Goal: Task Accomplishment & Management: Manage account settings

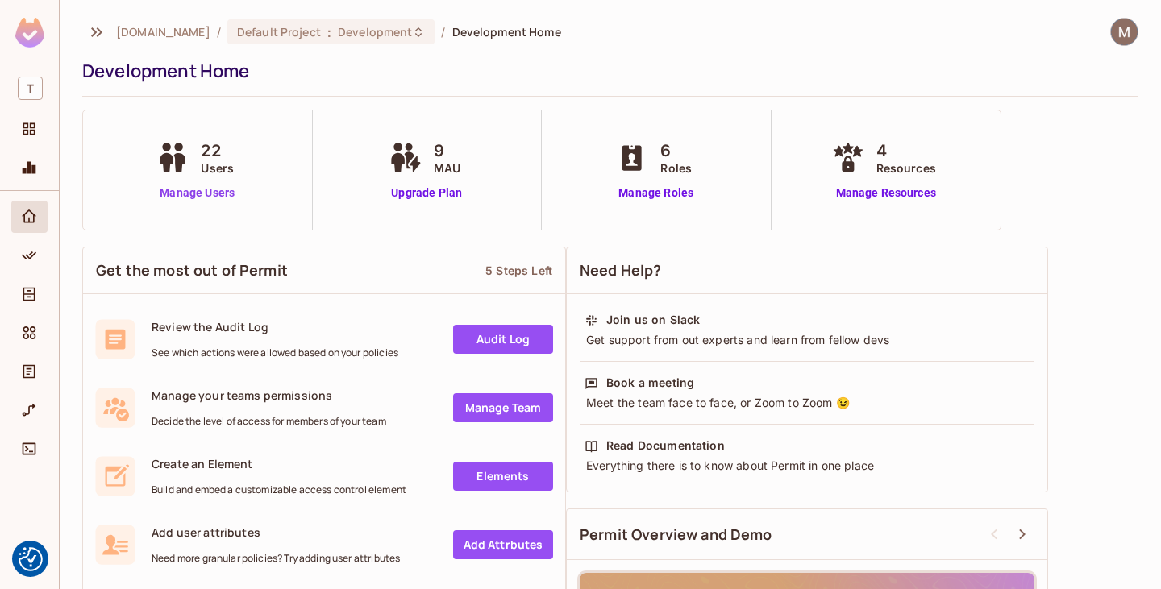
click at [190, 187] on link "Manage Users" at bounding box center [196, 193] width 89 height 17
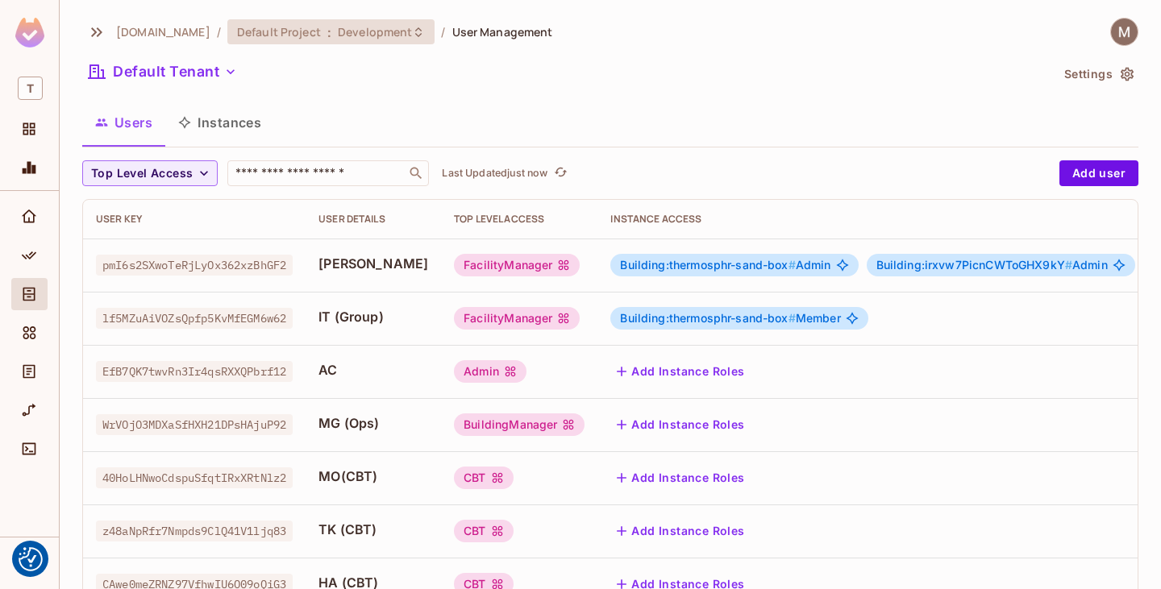
click at [403, 27] on span "Development" at bounding box center [375, 31] width 74 height 15
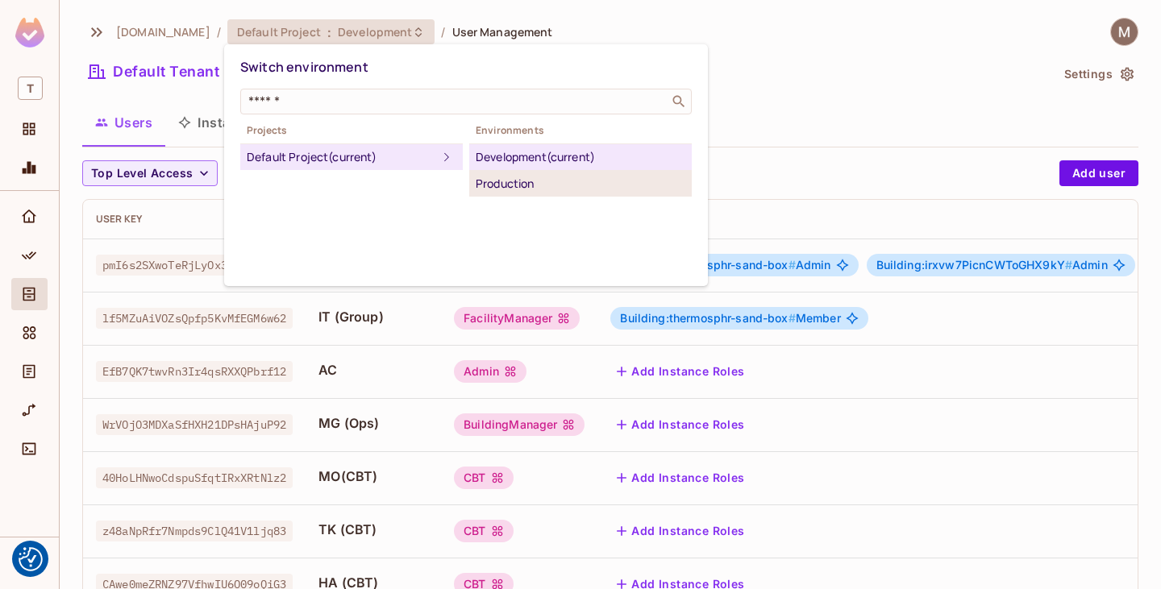
click at [544, 186] on div "Production" at bounding box center [580, 183] width 210 height 19
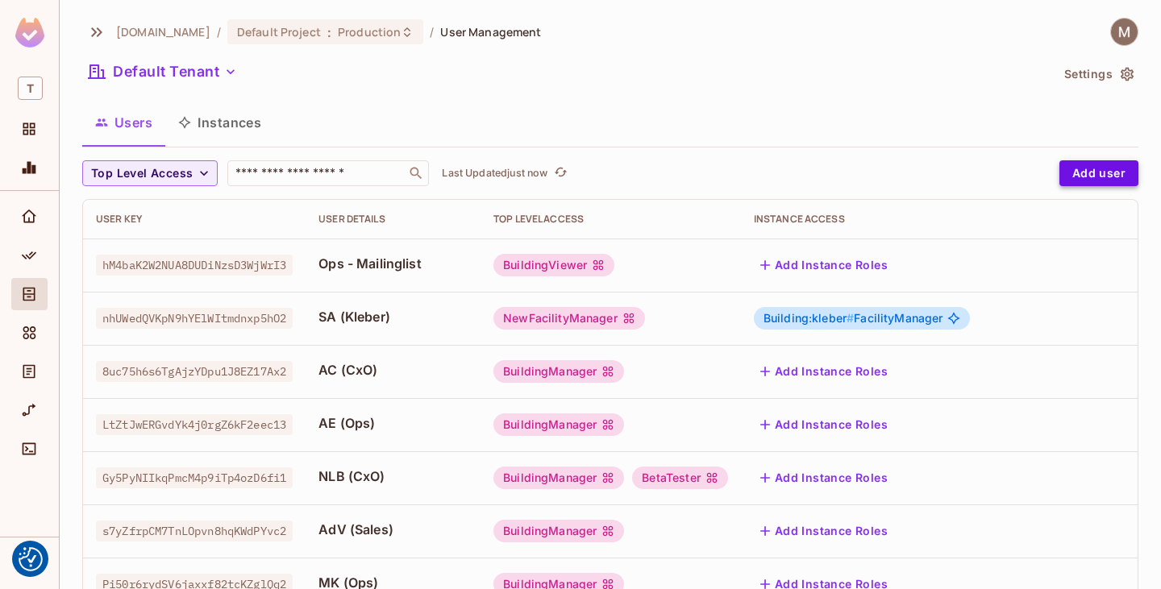
click at [1082, 172] on button "Add user" at bounding box center [1098, 173] width 79 height 26
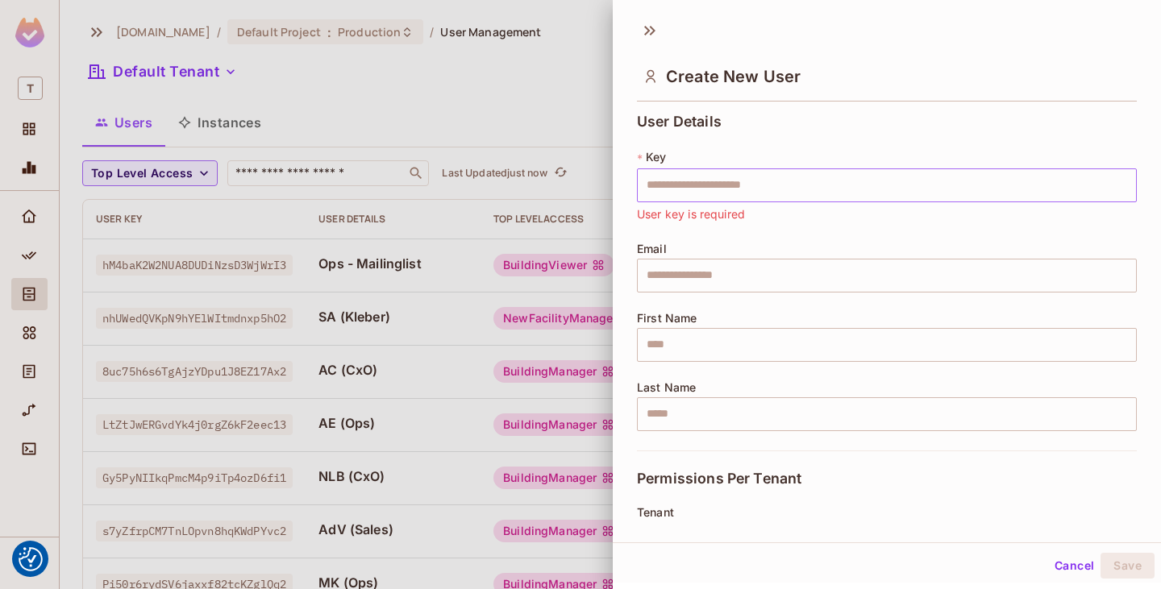
click at [851, 185] on input "text" at bounding box center [887, 185] width 500 height 34
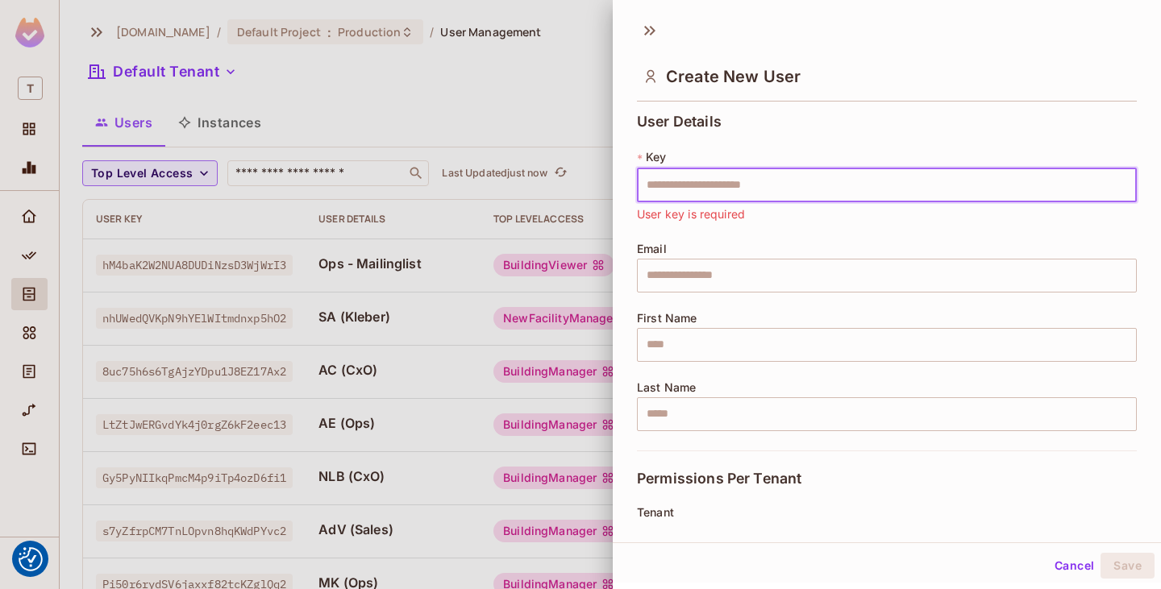
paste input "**********"
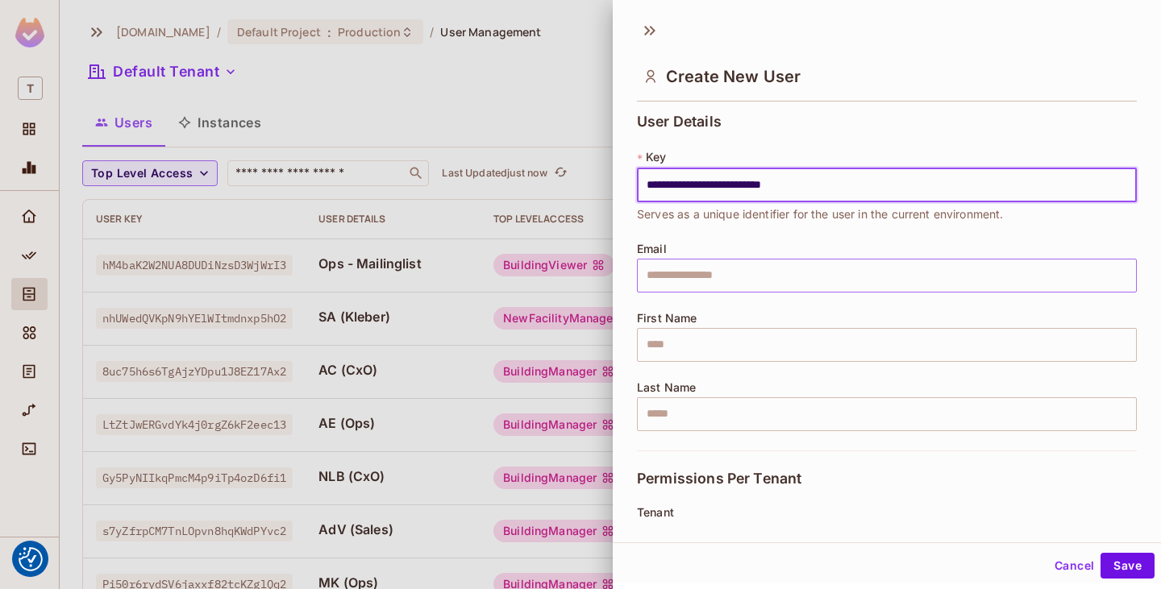
type input "**********"
click at [846, 275] on input "text" at bounding box center [887, 276] width 500 height 34
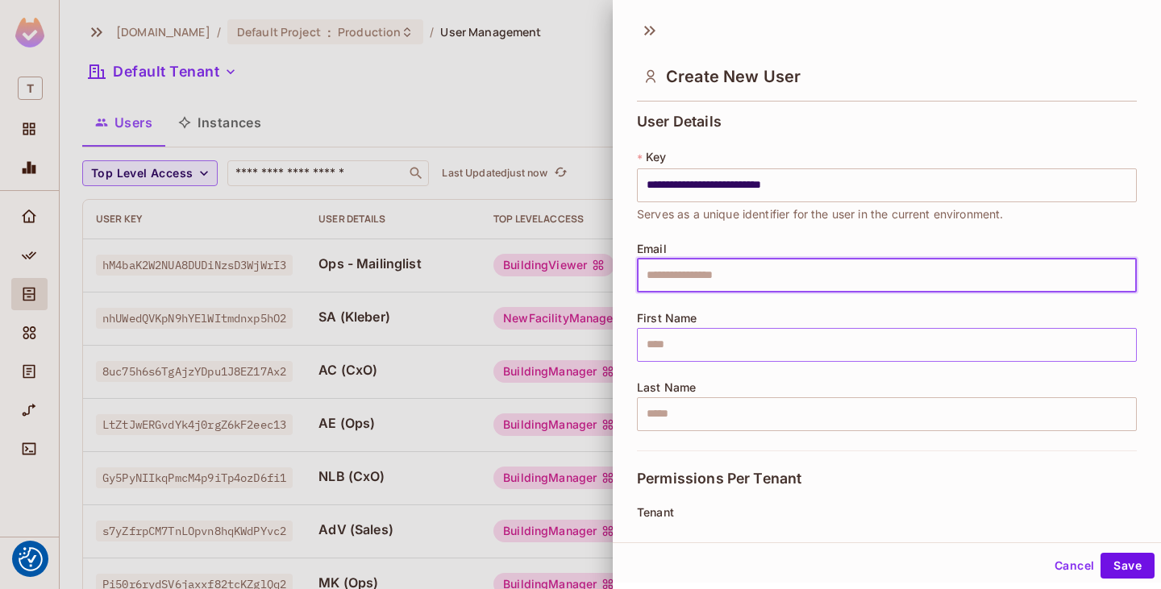
click at [662, 355] on input "text" at bounding box center [887, 345] width 500 height 34
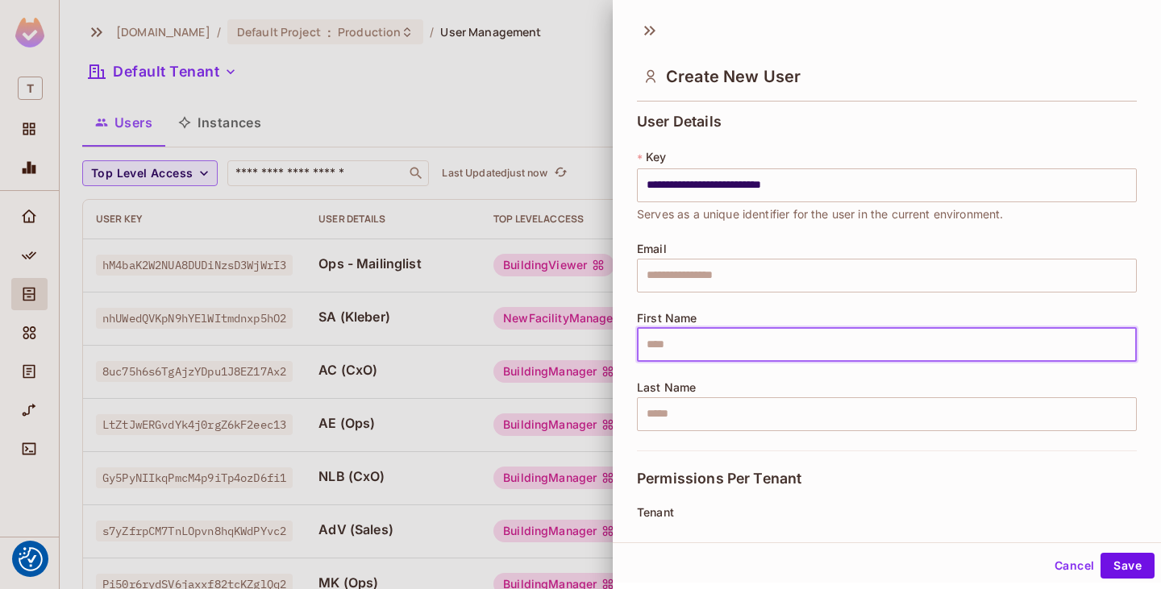
click at [827, 345] on input "text" at bounding box center [887, 345] width 500 height 34
type input "**"
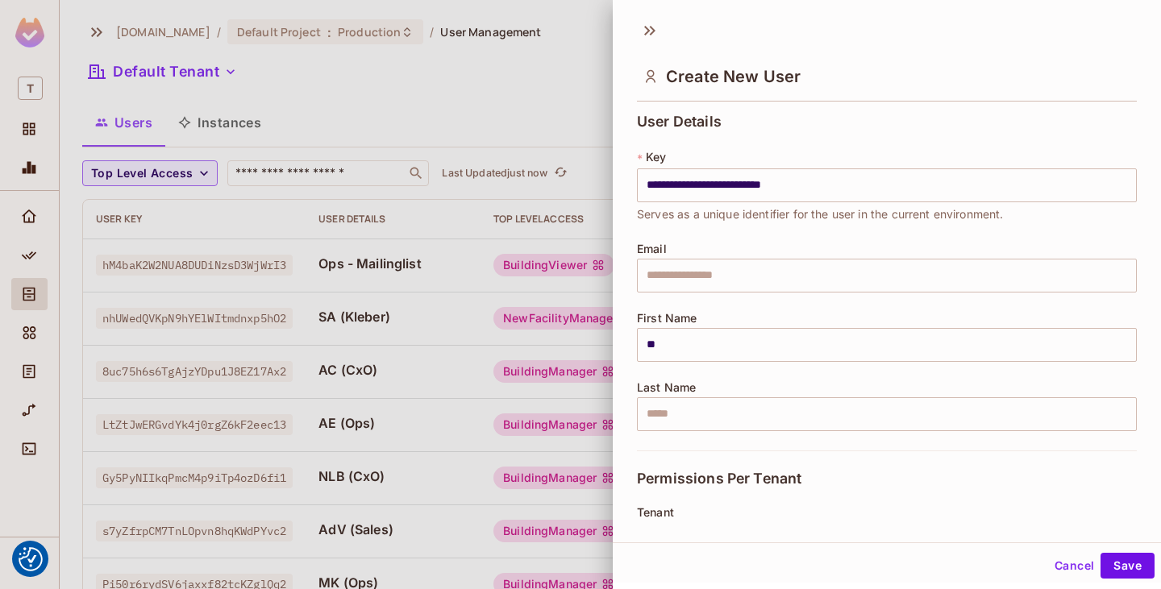
click at [783, 396] on div "Last Name ​" at bounding box center [887, 406] width 500 height 50
click at [787, 413] on input "text" at bounding box center [887, 414] width 500 height 34
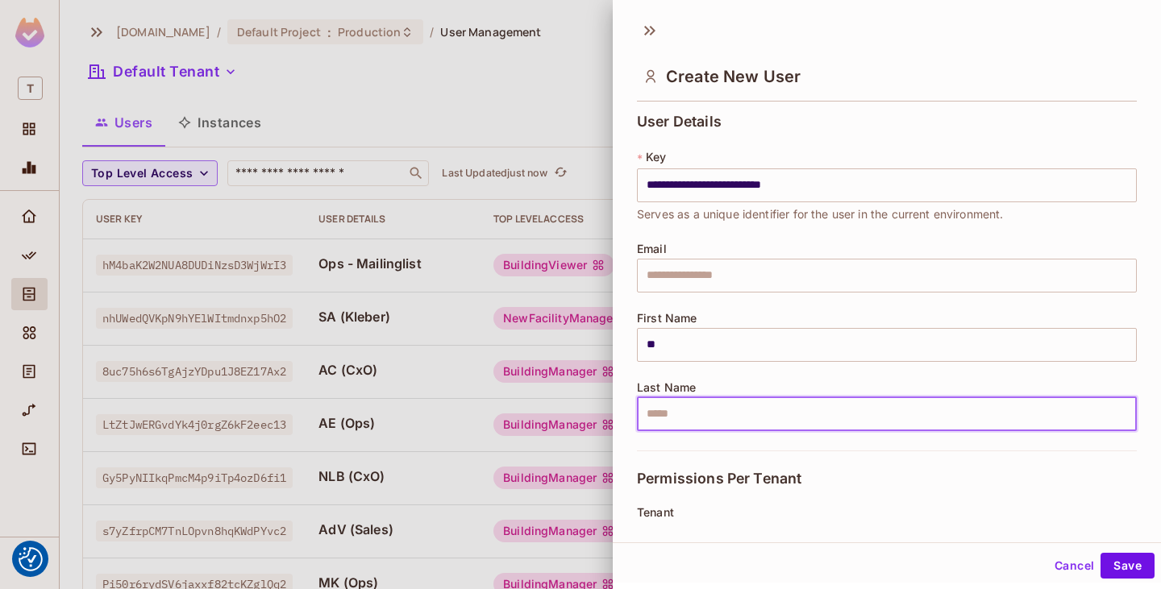
scroll to position [81, 0]
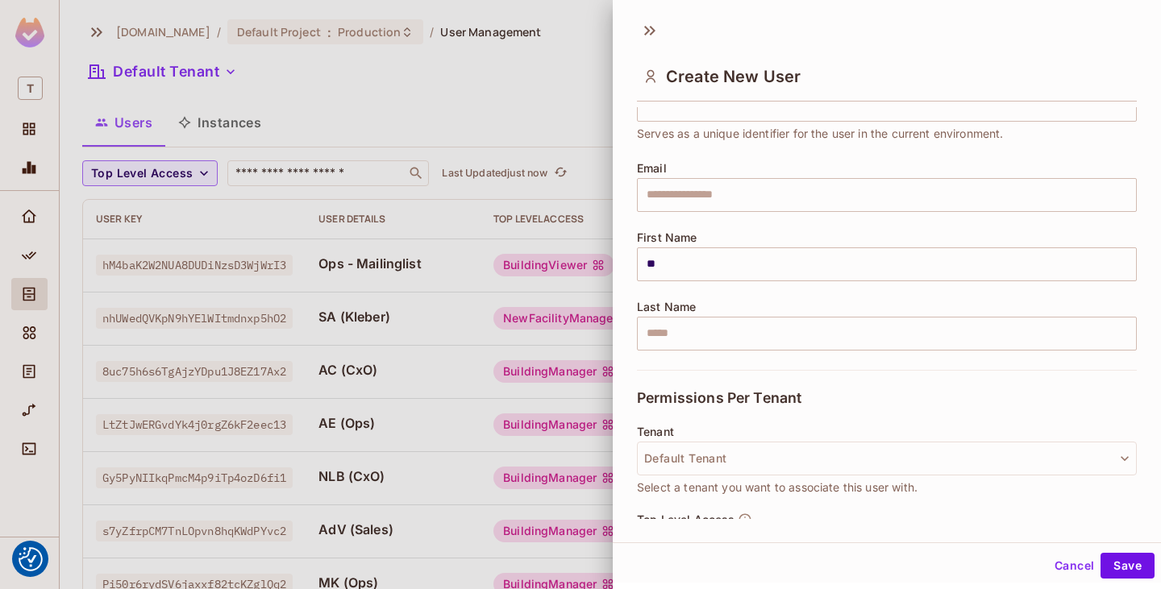
click at [708, 377] on div "Permissions Per Tenant" at bounding box center [887, 398] width 500 height 56
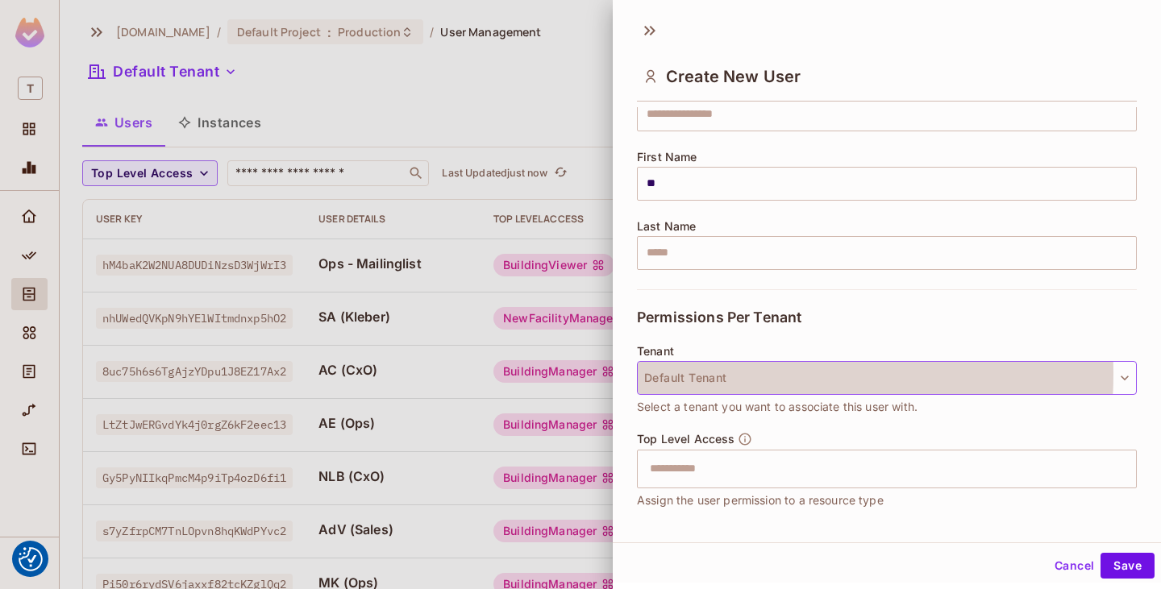
click at [744, 373] on button "Default Tenant" at bounding box center [887, 378] width 500 height 34
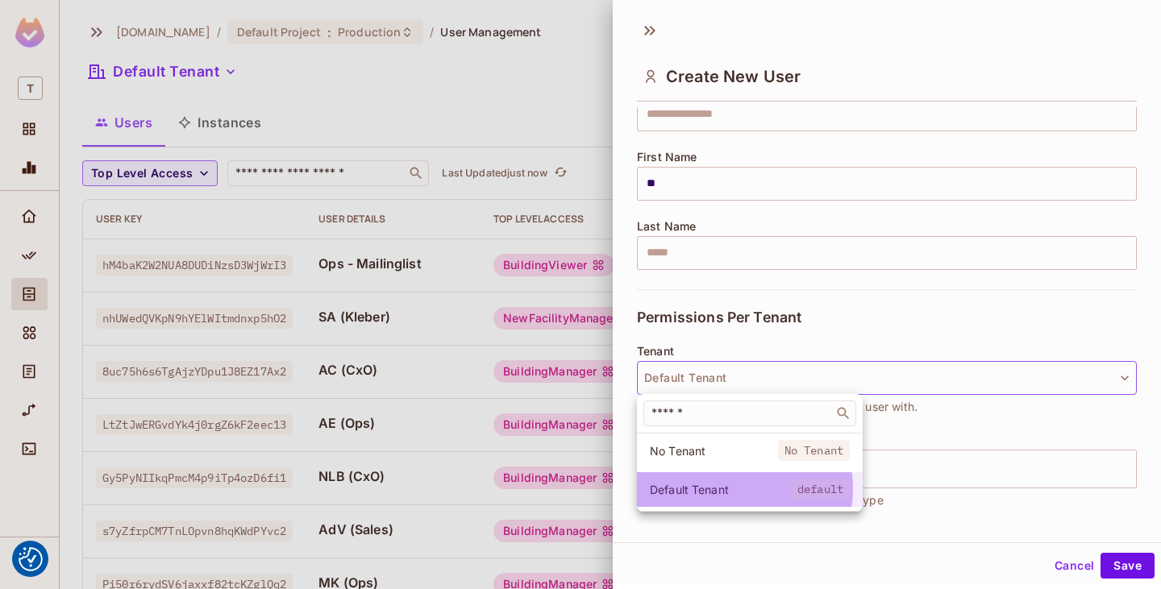
click at [732, 488] on span "Default Tenant" at bounding box center [720, 489] width 141 height 15
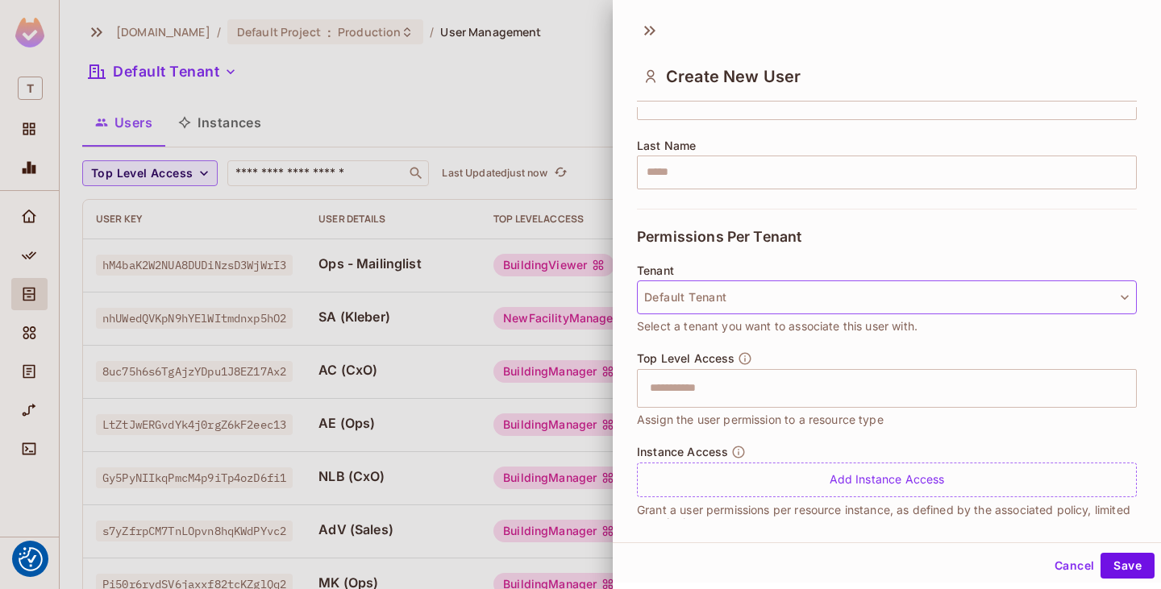
scroll to position [268, 0]
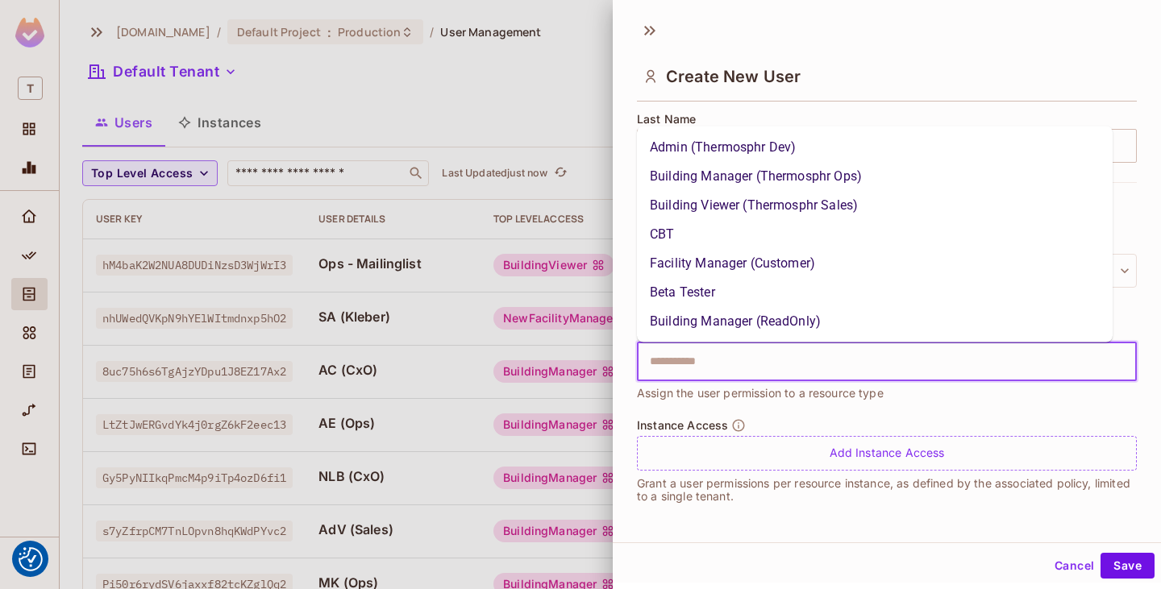
click at [791, 352] on input "text" at bounding box center [872, 362] width 465 height 32
click at [1037, 361] on input "text" at bounding box center [872, 362] width 465 height 32
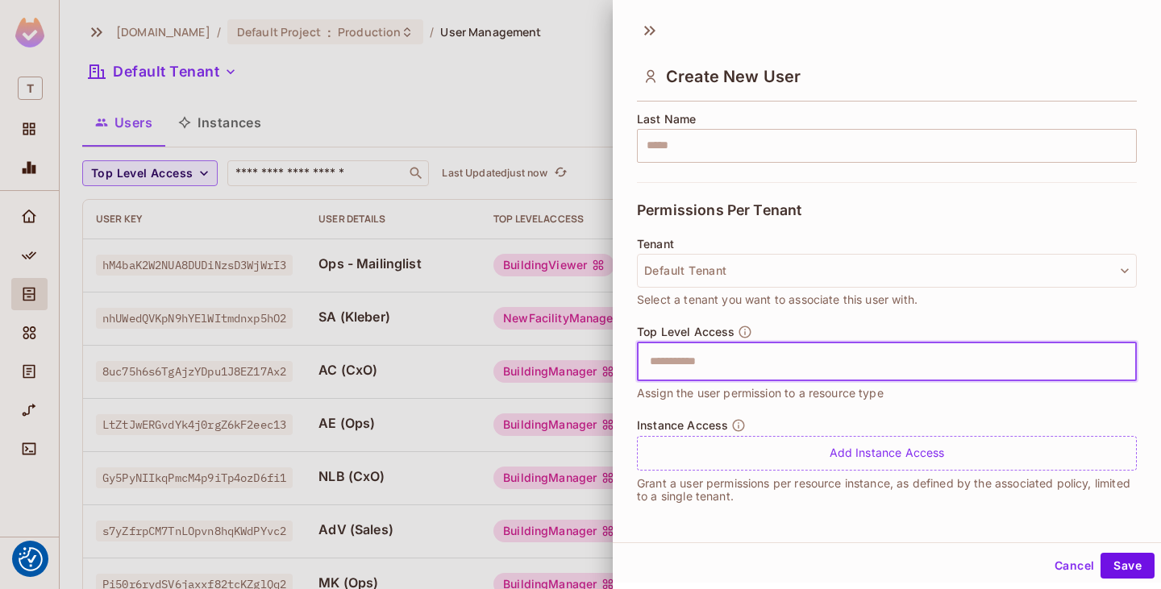
click at [1035, 361] on input "text" at bounding box center [872, 362] width 465 height 32
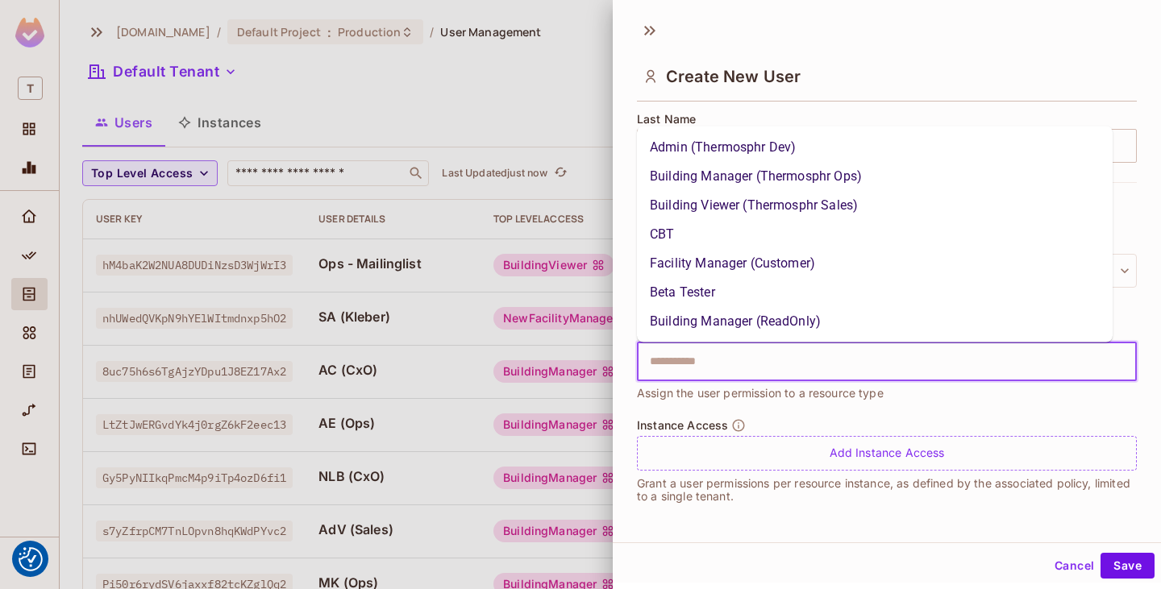
click at [773, 363] on input "text" at bounding box center [872, 362] width 465 height 32
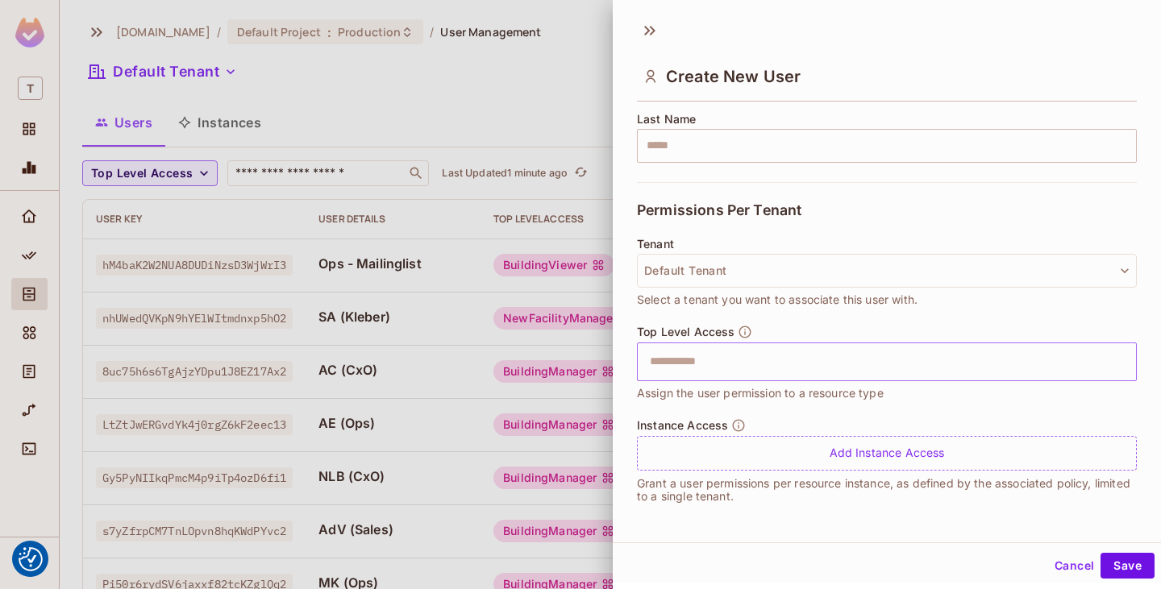
click at [921, 347] on input "text" at bounding box center [872, 362] width 465 height 32
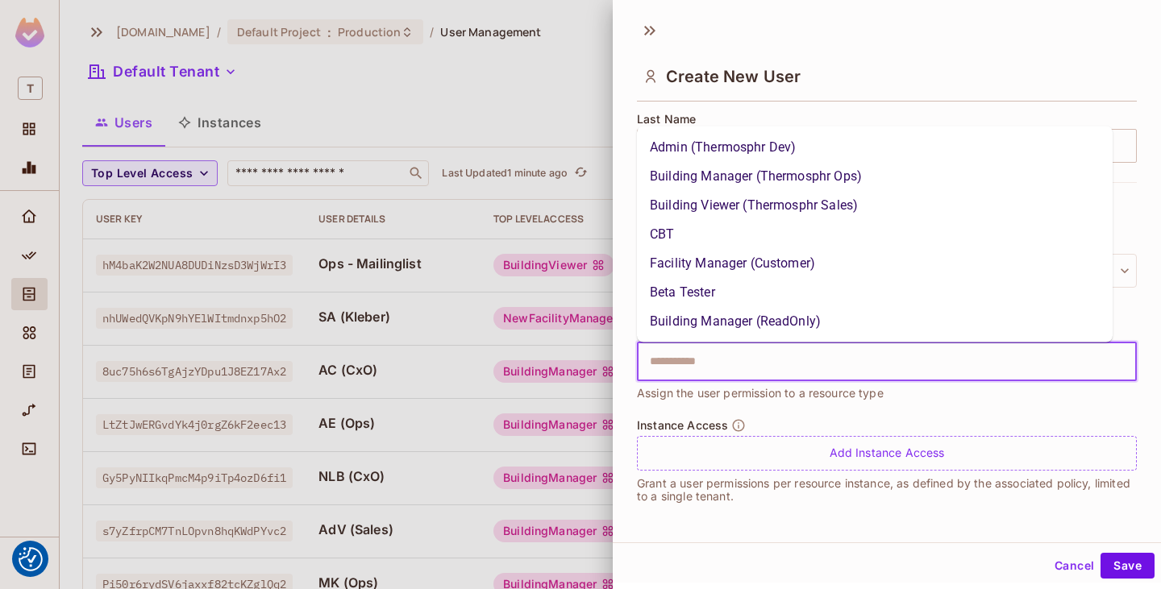
click at [925, 259] on li "Facility Manager (Customer)" at bounding box center [874, 263] width 475 height 29
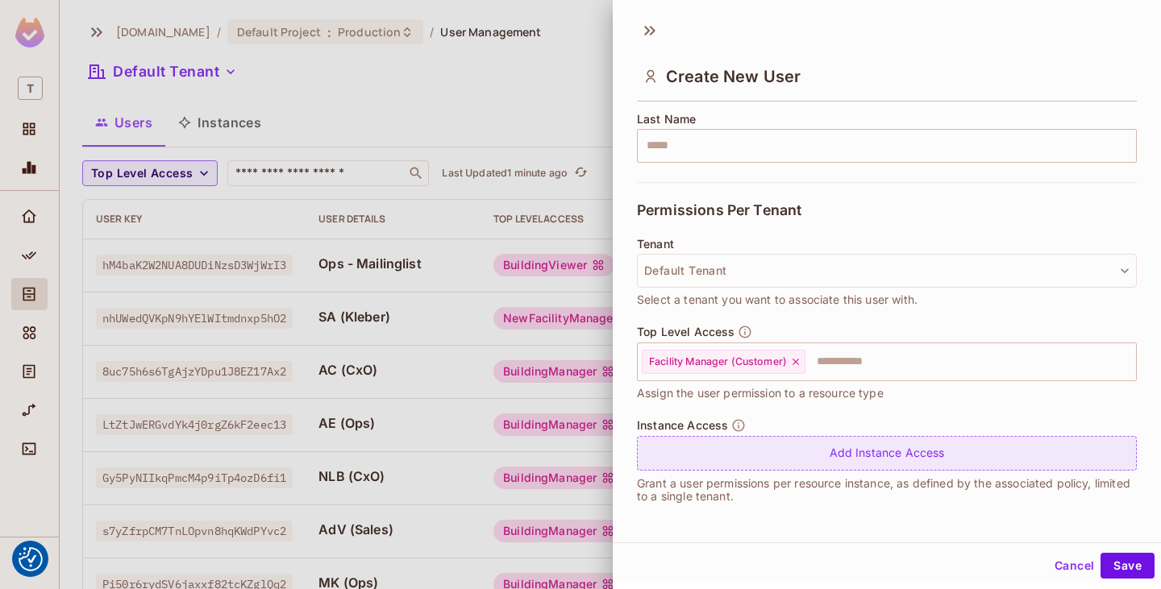
click at [810, 456] on div "Add Instance Access" at bounding box center [887, 453] width 500 height 35
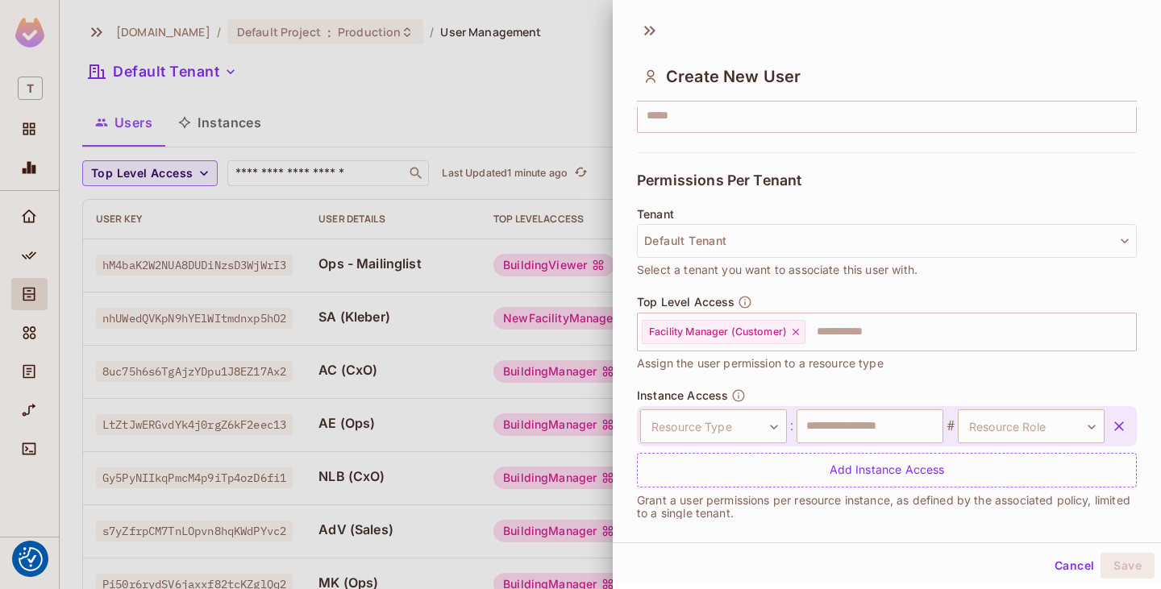
scroll to position [315, 0]
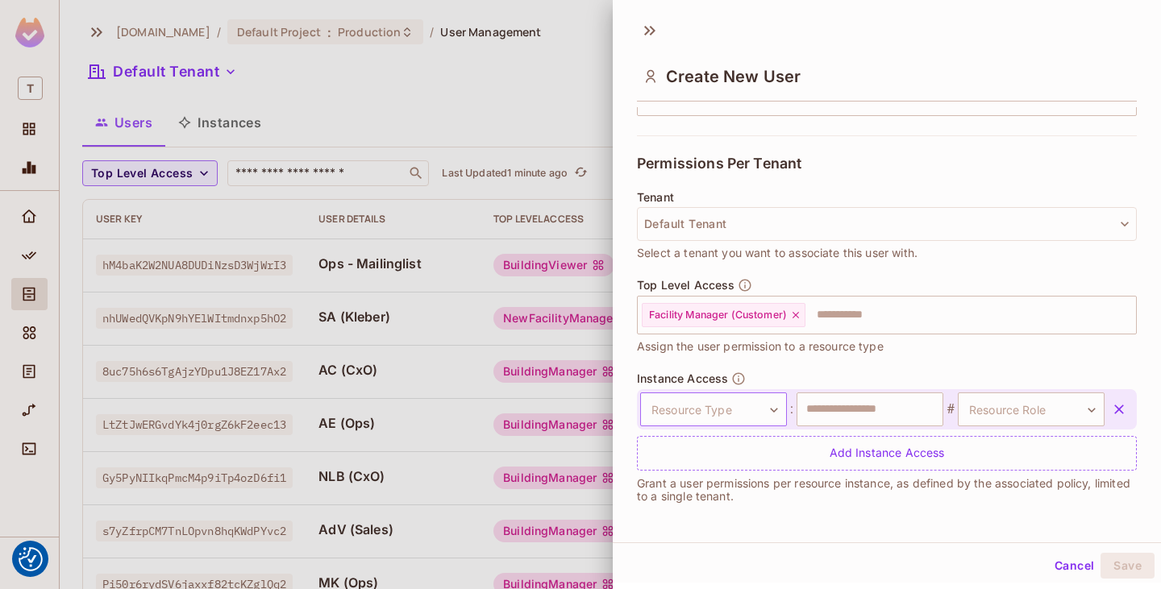
click at [761, 414] on body "We use cookies to enhance your browsing experience, serve personalized ads or c…" at bounding box center [580, 294] width 1161 height 589
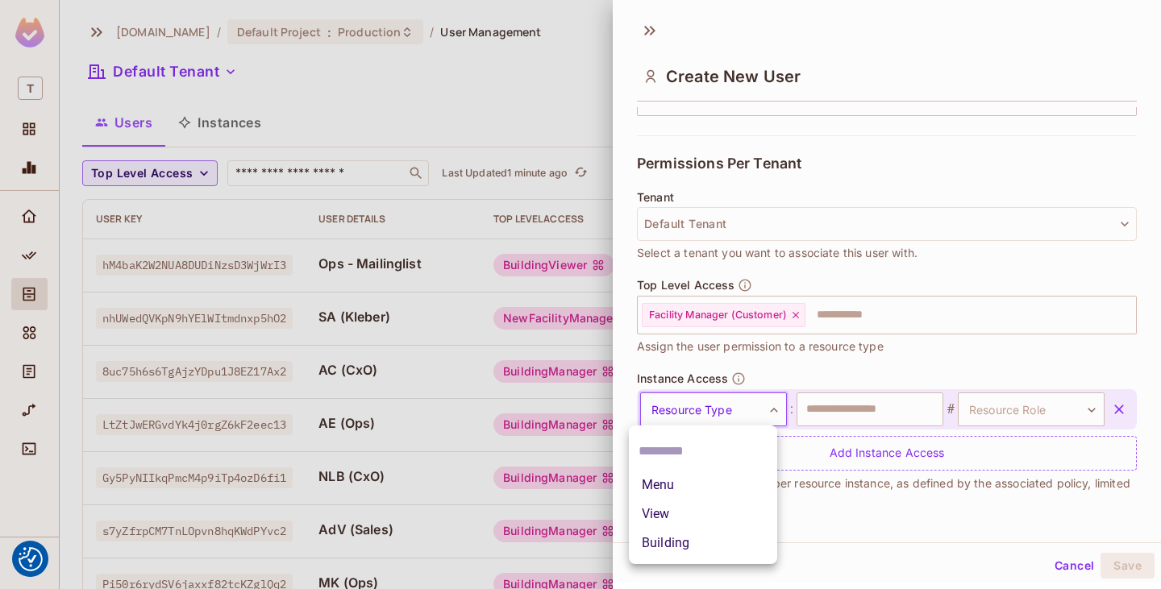
click at [727, 546] on li "Building" at bounding box center [703, 543] width 148 height 29
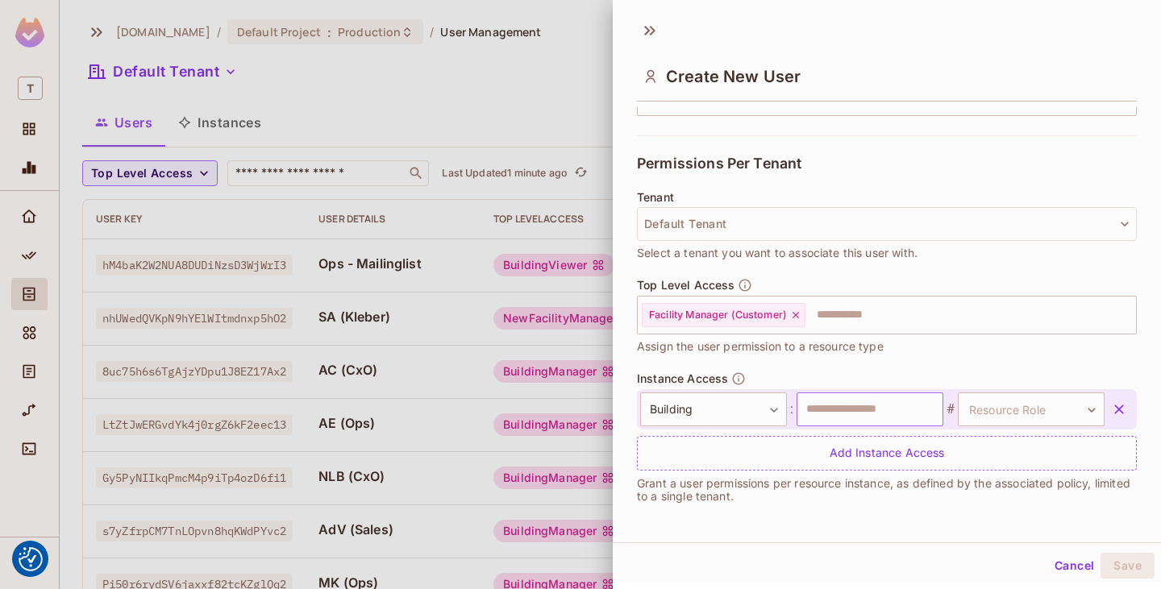
click at [847, 404] on input "text" at bounding box center [869, 409] width 147 height 34
click at [977, 401] on body "We use cookies to enhance your browsing experience, serve personalized ads or c…" at bounding box center [580, 294] width 1161 height 589
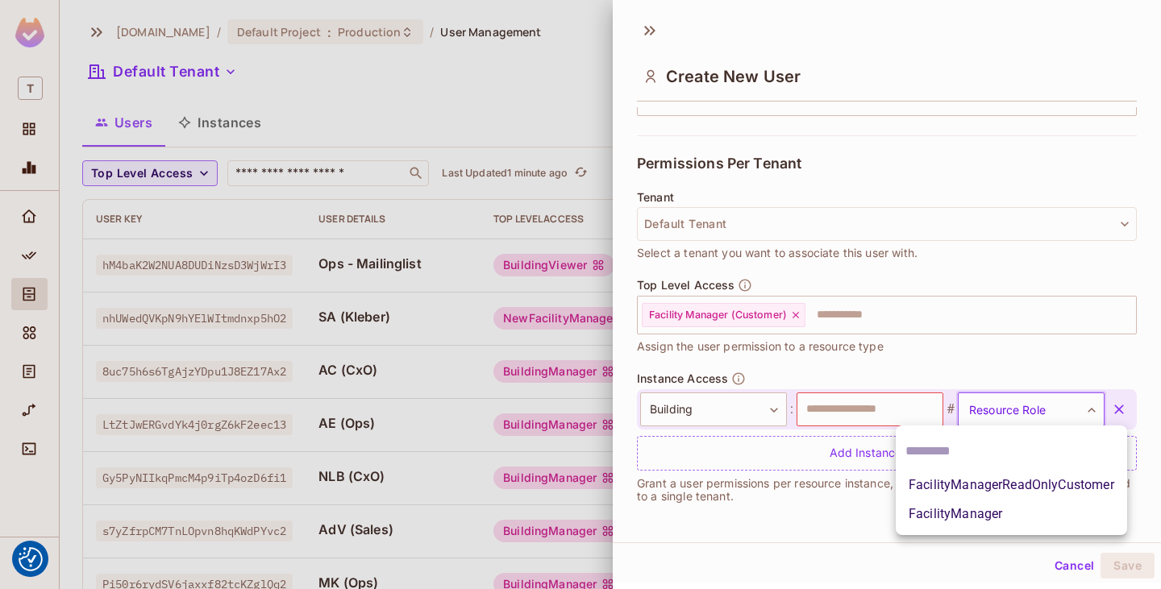
click at [1015, 477] on li "FacilityManagerReadOnlyCustomer" at bounding box center [1010, 485] width 231 height 29
type input "**********"
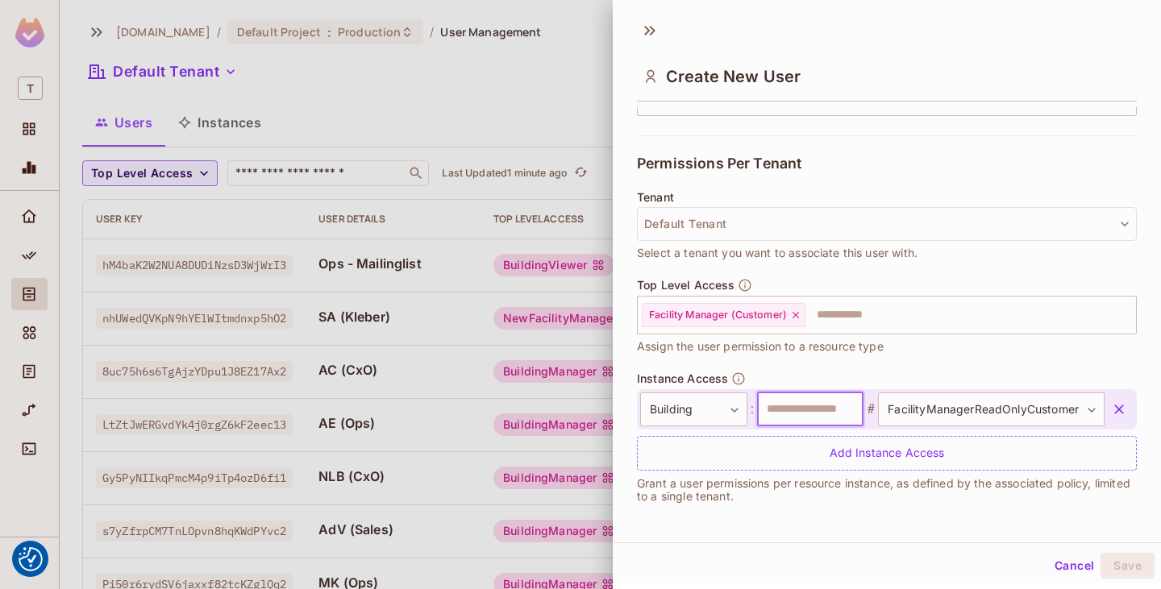
click at [801, 413] on input "text" at bounding box center [810, 409] width 107 height 34
click at [1028, 507] on div "**********" at bounding box center [887, 445] width 500 height 147
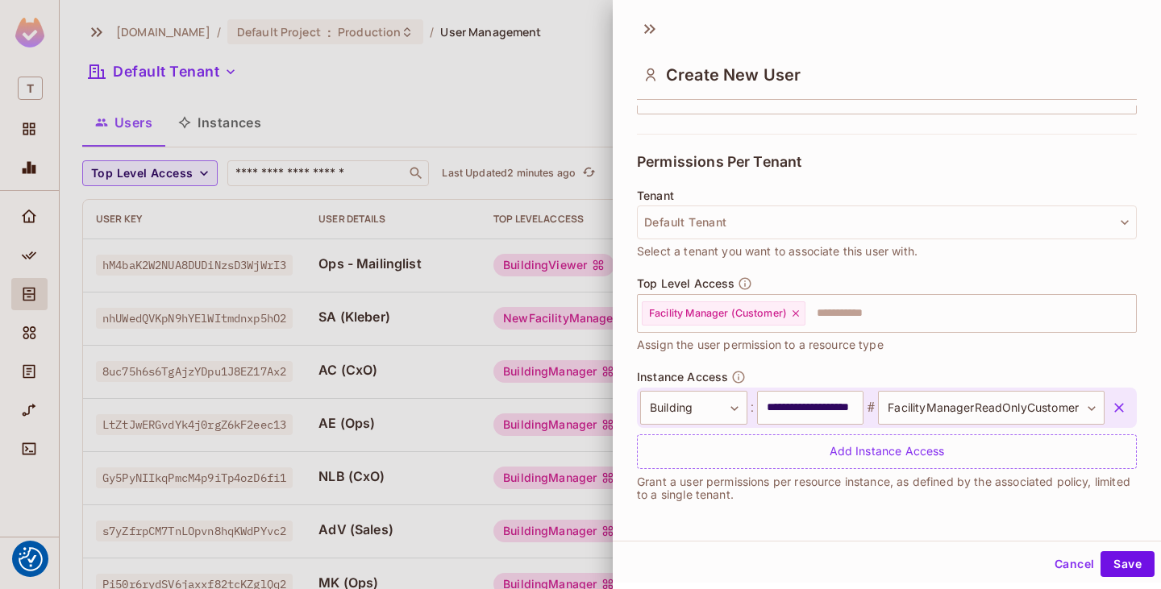
scroll to position [2, 0]
click at [1120, 559] on button "Save" at bounding box center [1127, 563] width 54 height 26
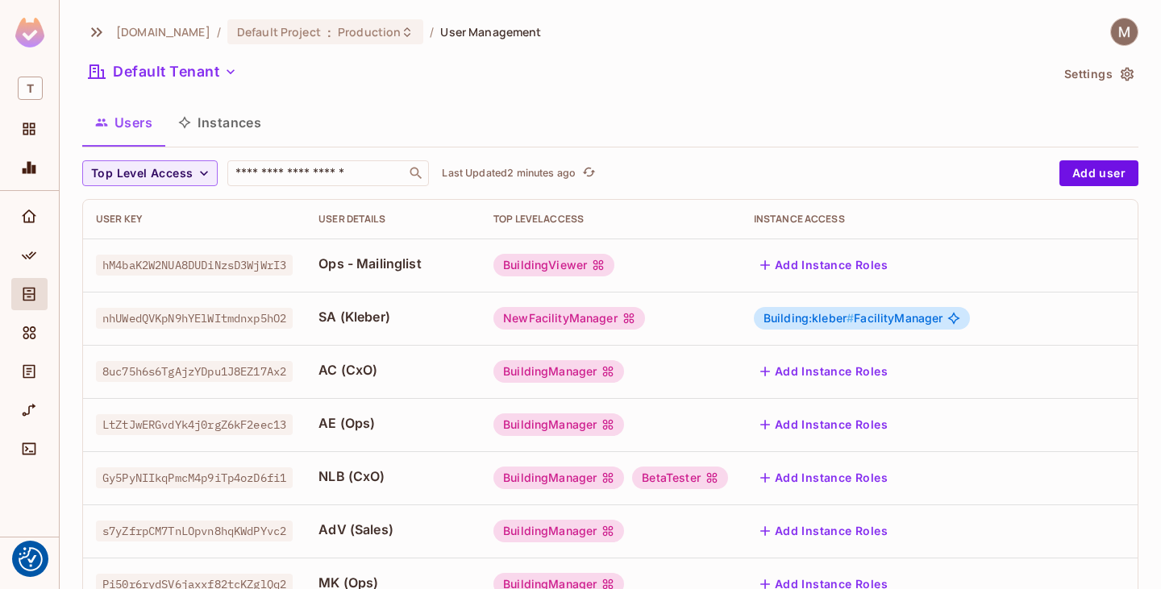
click at [738, 81] on div "Default Tenant" at bounding box center [565, 74] width 967 height 31
click at [196, 179] on icon "button" at bounding box center [204, 173] width 16 height 16
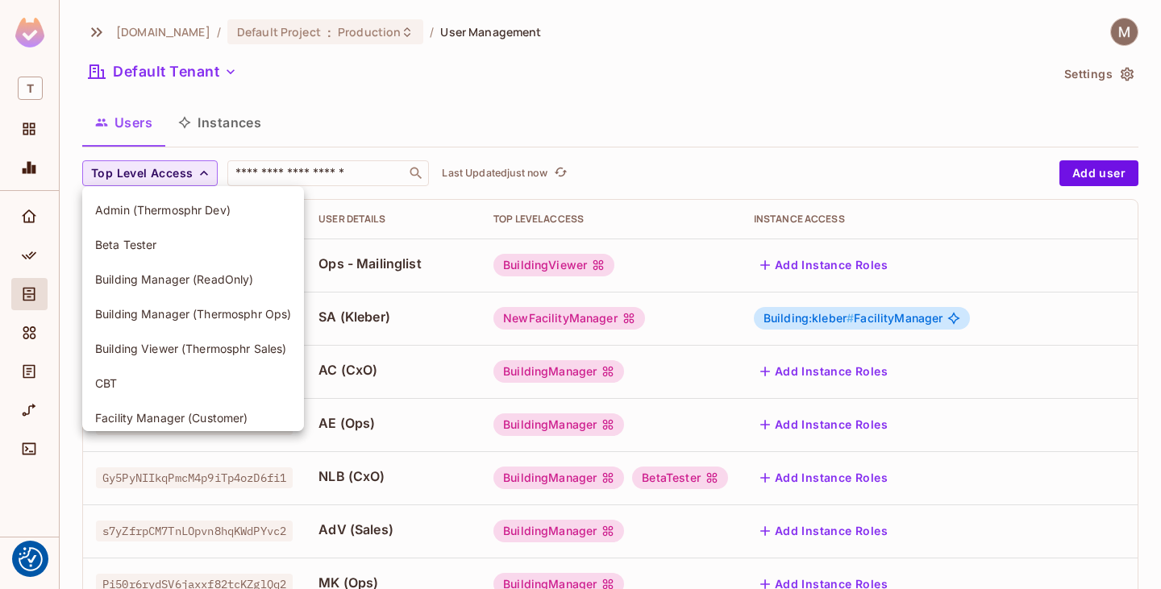
click at [430, 103] on div at bounding box center [580, 294] width 1161 height 589
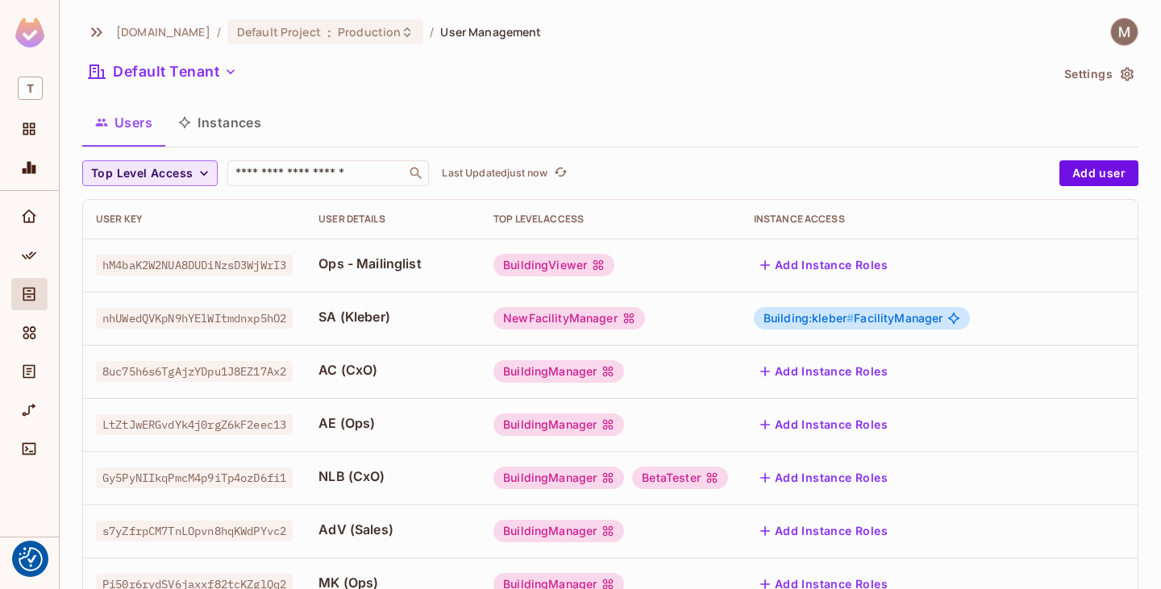
click at [754, 102] on div "Users Instances" at bounding box center [610, 122] width 1056 height 40
click at [790, 127] on div "Users Instances" at bounding box center [610, 122] width 1056 height 40
click at [568, 88] on div "Default Tenant" at bounding box center [565, 74] width 967 height 31
click at [190, 181] on span "Top Level Access" at bounding box center [142, 174] width 102 height 20
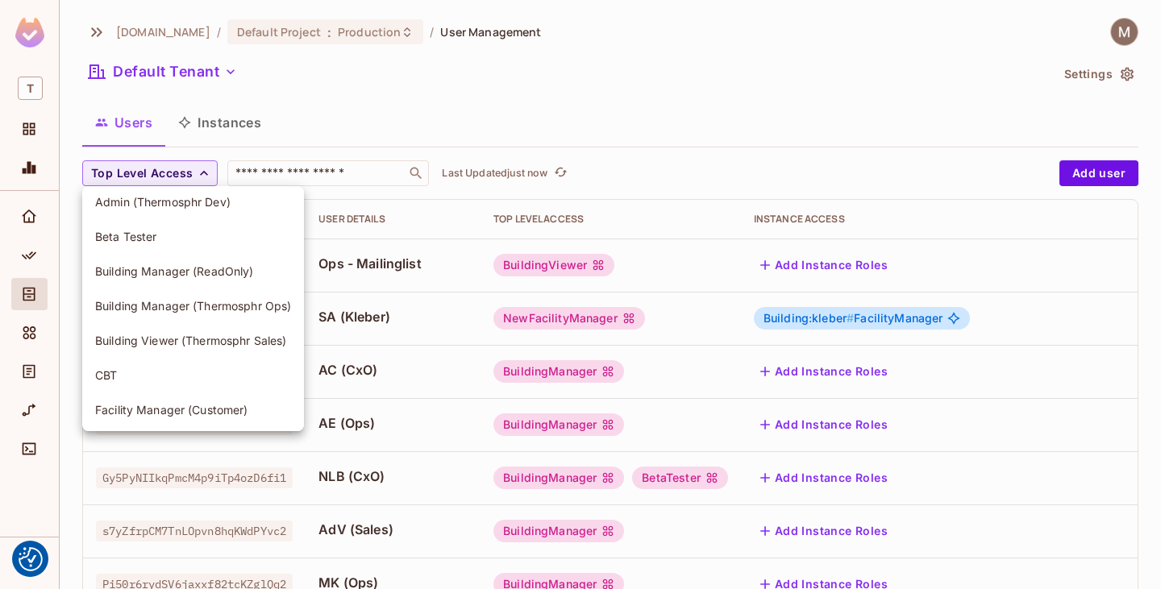
scroll to position [10, 0]
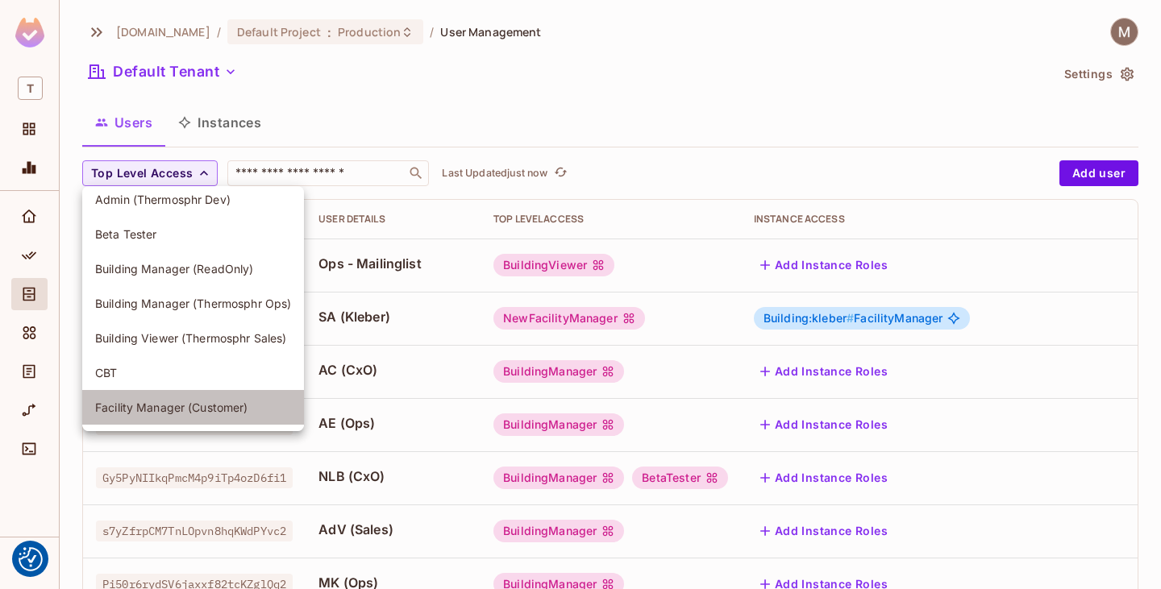
click at [178, 417] on li "Facility Manager (Customer)" at bounding box center [193, 407] width 222 height 35
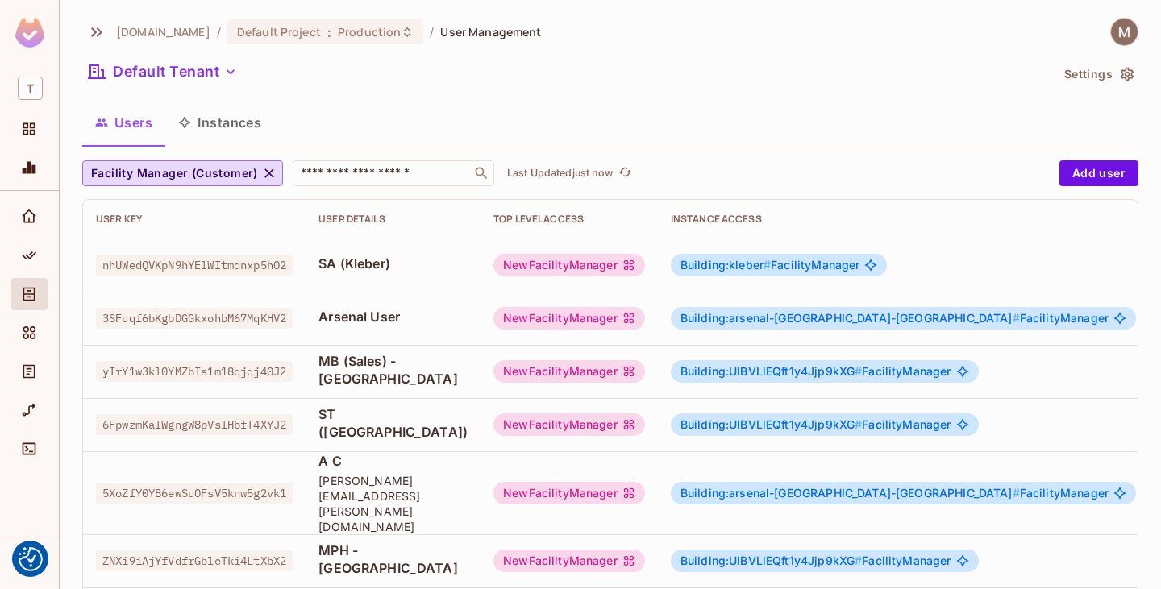
click at [527, 90] on div "thermosphr.com / Default Project : Production / User Management Default Tenant …" at bounding box center [610, 575] width 1056 height 1115
click at [270, 172] on icon "button" at bounding box center [269, 173] width 16 height 16
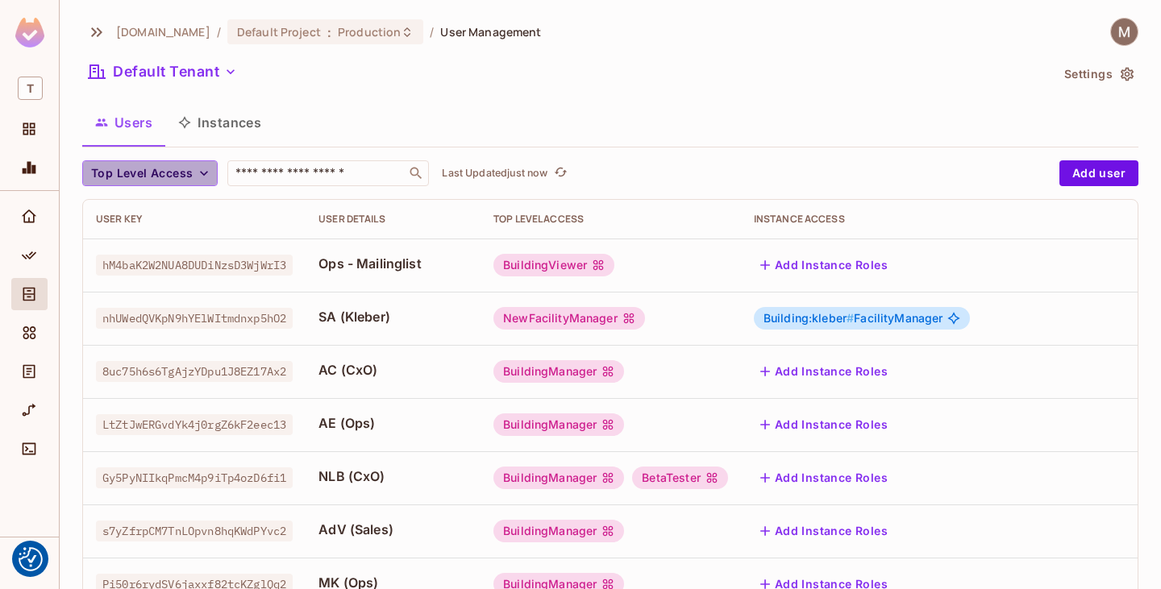
click at [203, 175] on icon "button" at bounding box center [204, 173] width 8 height 5
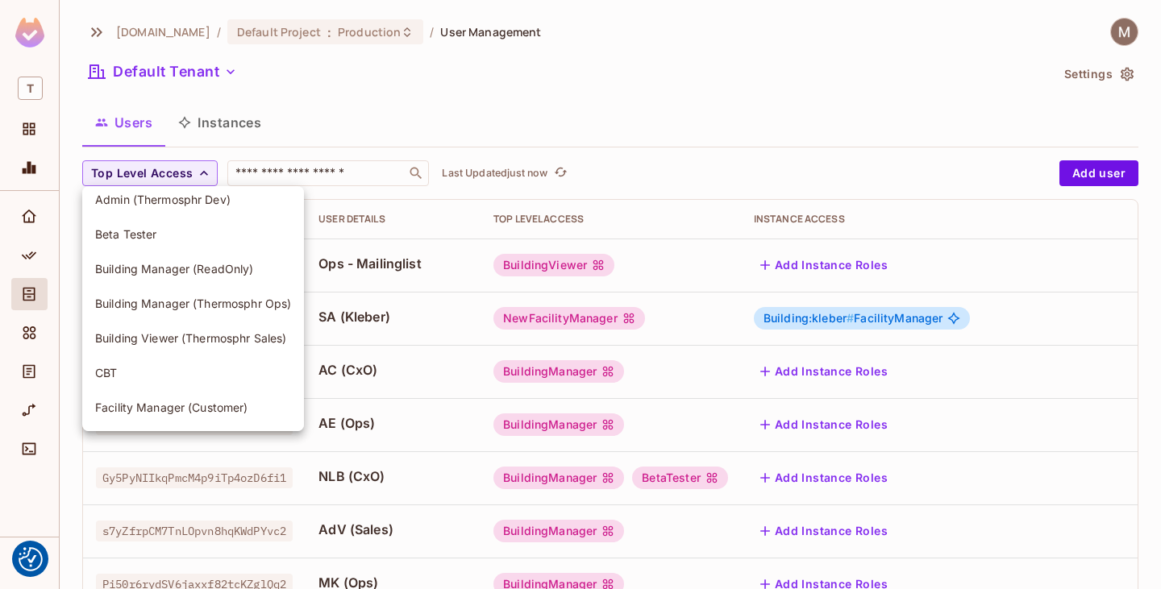
scroll to position [0, 0]
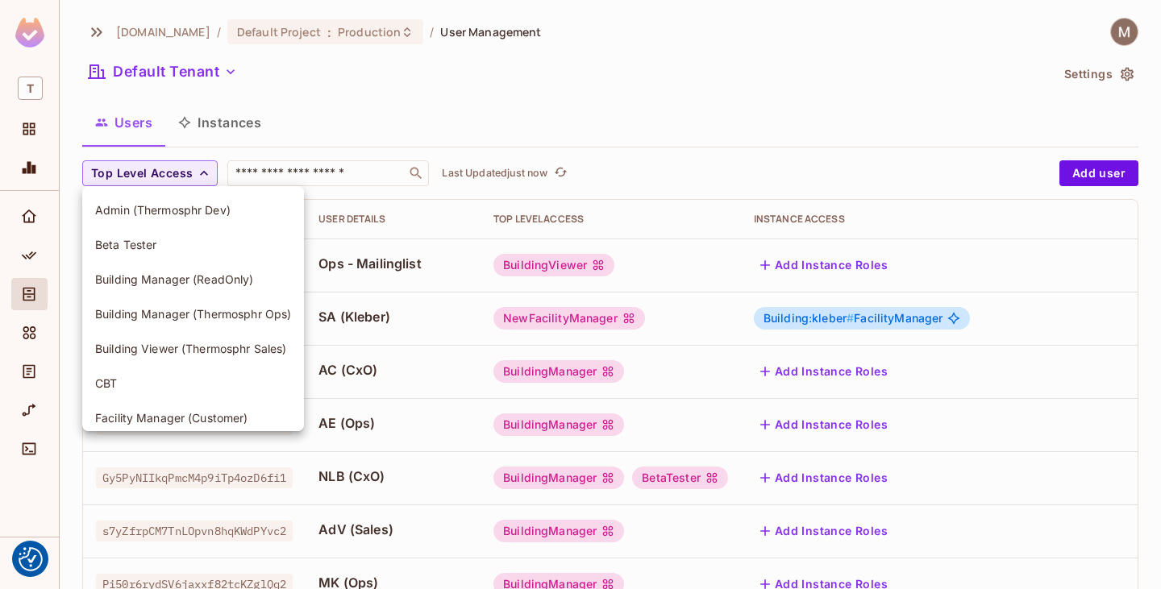
click at [387, 70] on div at bounding box center [580, 294] width 1161 height 589
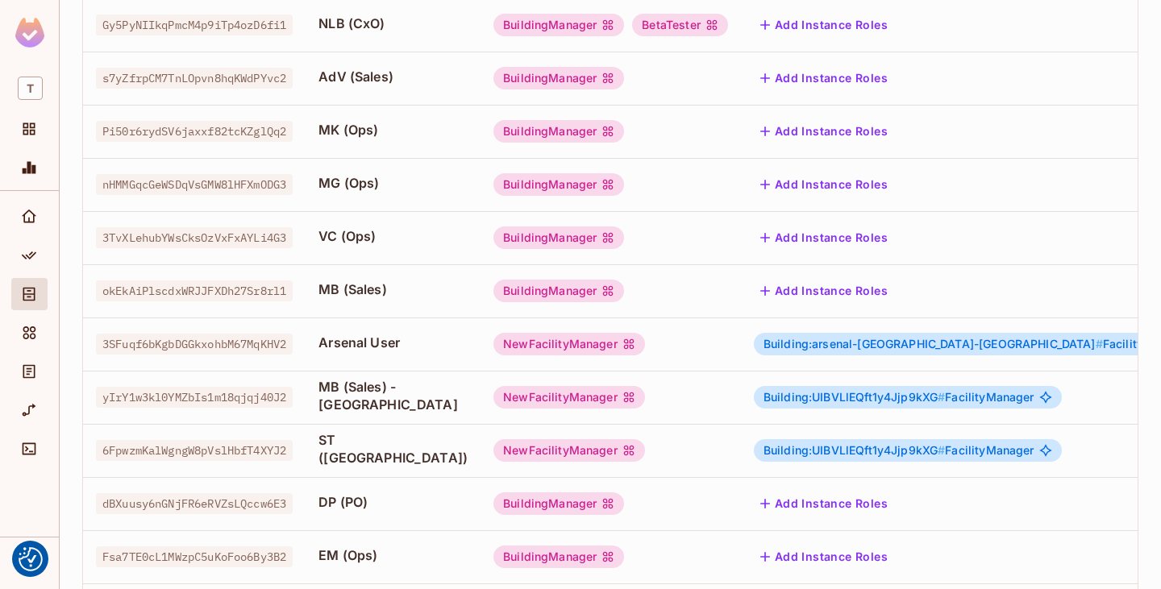
scroll to position [537, 0]
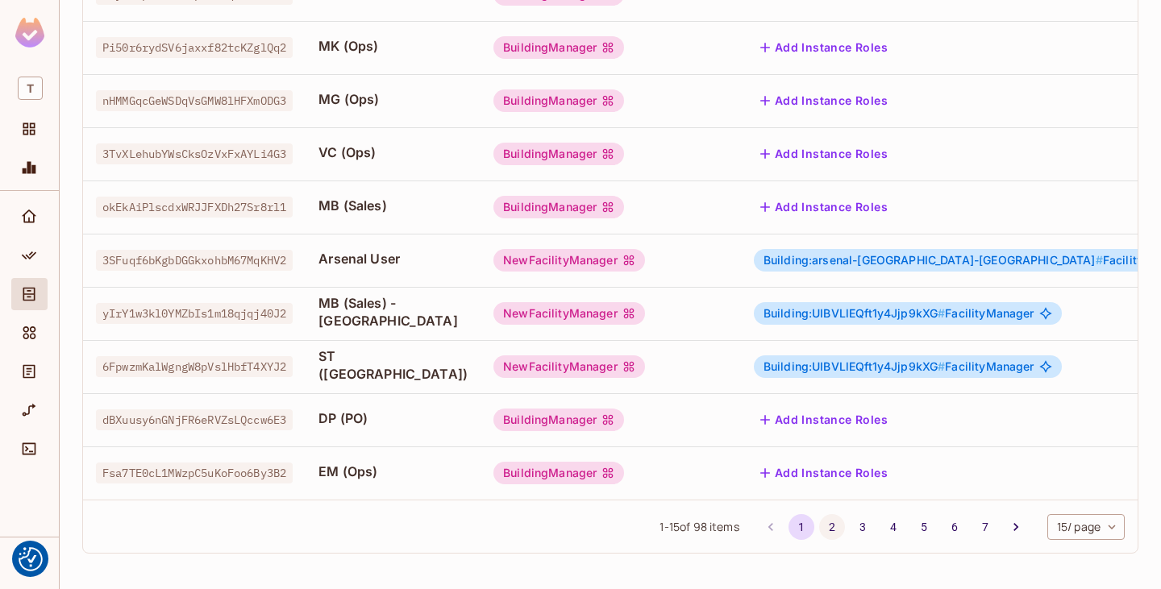
click at [819, 529] on button "2" at bounding box center [832, 527] width 26 height 26
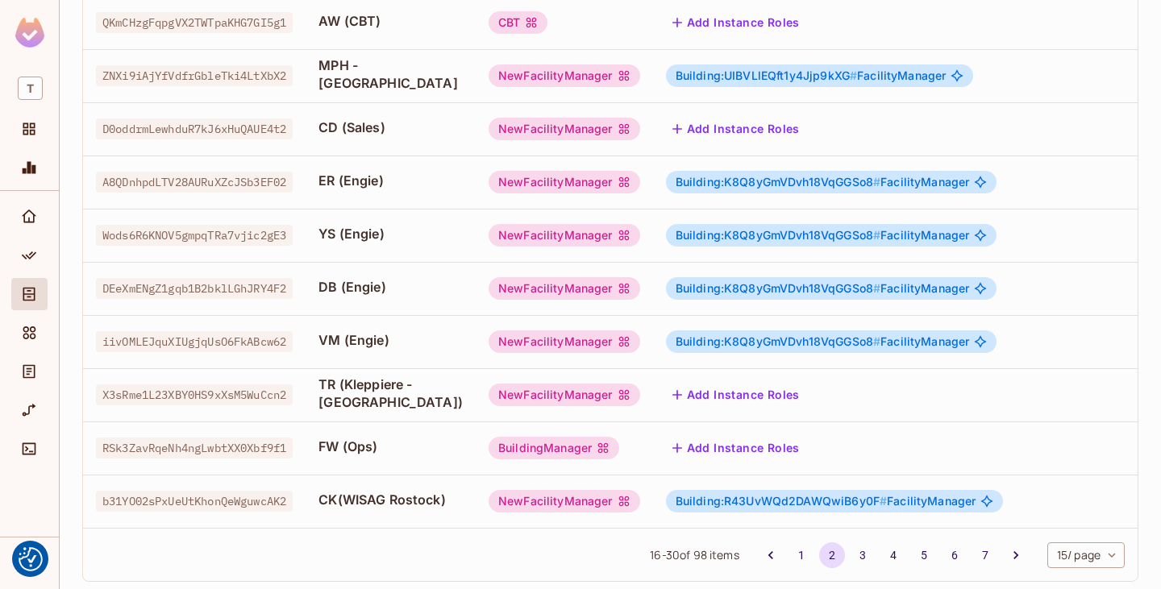
scroll to position [549, 0]
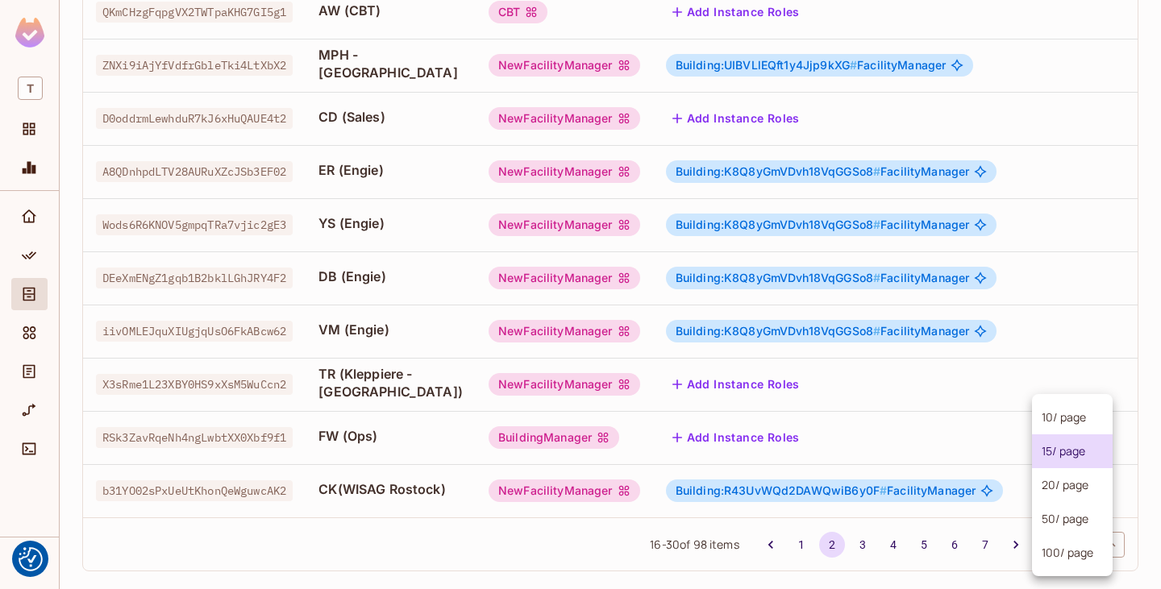
click at [1087, 524] on body "We use cookies to enhance your browsing experience, serve personalized ads or c…" at bounding box center [580, 294] width 1161 height 589
click at [1080, 539] on li "100 / page" at bounding box center [1072, 553] width 81 height 34
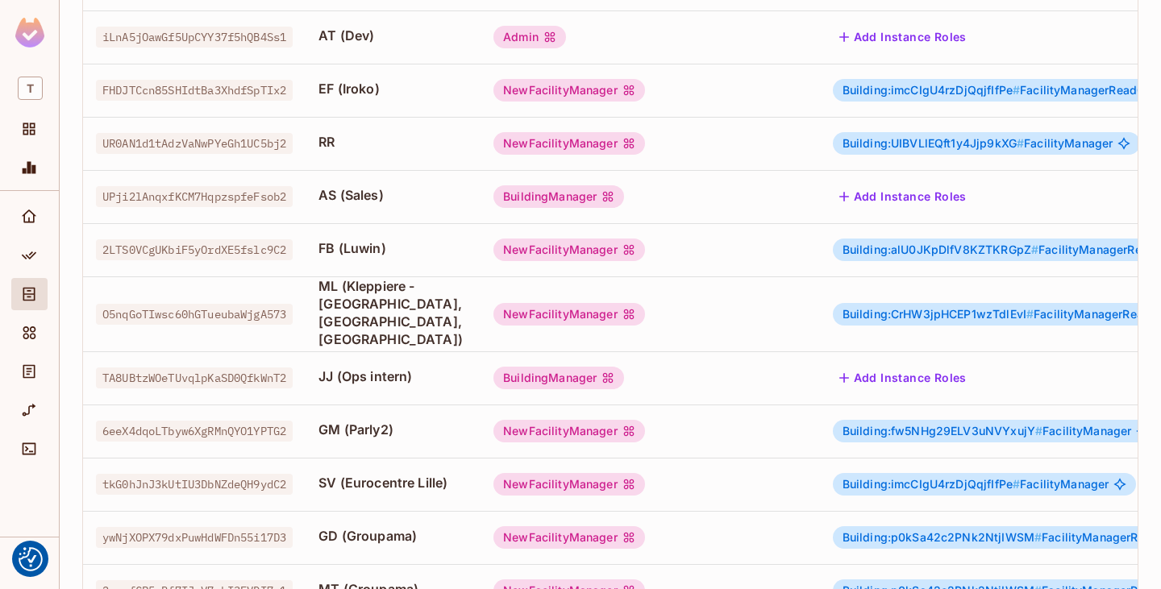
scroll to position [4964, 0]
